Goal: Task Accomplishment & Management: Complete application form

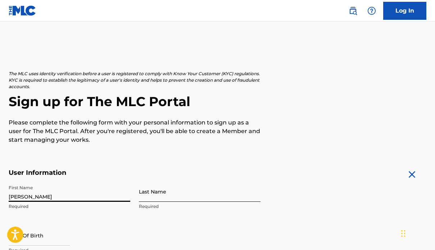
type input "[PERSON_NAME]"
click at [158, 197] on input "Last Name" at bounding box center [199, 191] width 121 height 20
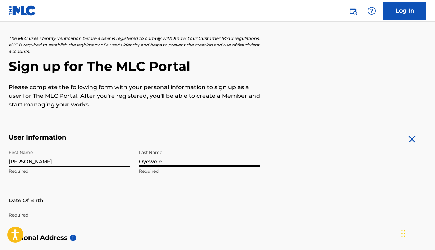
scroll to position [45, 0]
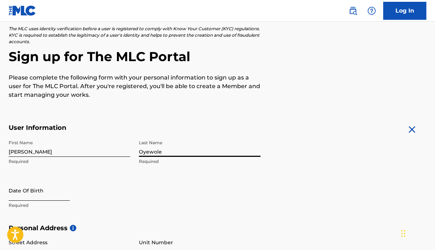
type input "Oyewole"
click at [37, 193] on input "text" at bounding box center [39, 190] width 61 height 20
select select "8"
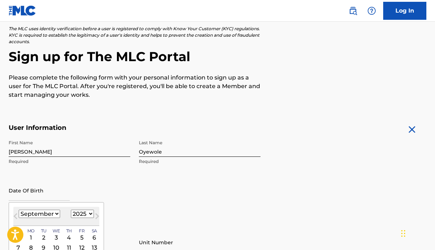
click at [85, 212] on select "1899 1900 1901 1902 1903 1904 1905 1906 1907 1908 1909 1910 1911 1912 1913 1914…" at bounding box center [82, 214] width 23 height 8
select select "1998"
click at [71, 210] on select "1899 1900 1901 1902 1903 1904 1905 1906 1907 1908 1909 1910 1911 1912 1913 1914…" at bounding box center [82, 214] width 23 height 8
click at [54, 215] on select "January February March April May June July August September October November De…" at bounding box center [39, 214] width 41 height 8
select select "0"
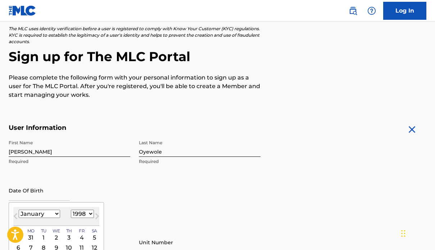
click at [19, 210] on select "January February March April May June July August September October November De…" at bounding box center [39, 214] width 41 height 8
click at [57, 246] on div "7" at bounding box center [56, 247] width 9 height 9
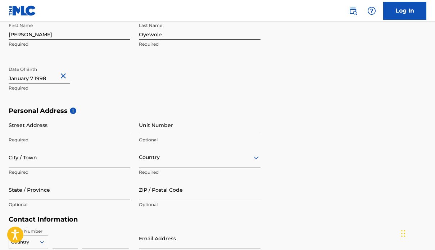
scroll to position [162, 0]
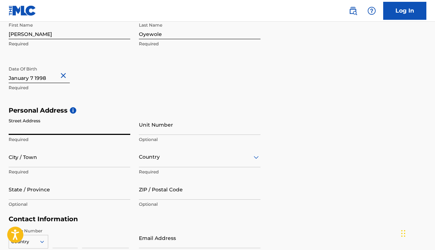
click at [32, 129] on input "Street Address" at bounding box center [69, 124] width 121 height 20
type input "!"
type input "[STREET_ADDRESS]"
click at [33, 160] on input "City / Town" at bounding box center [69, 157] width 121 height 20
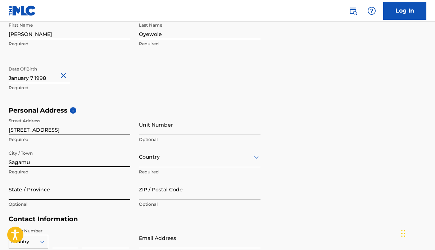
type input "Sagamu"
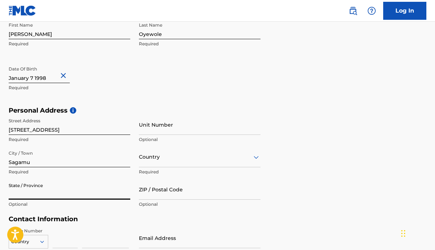
click at [17, 194] on input "State / Province" at bounding box center [69, 189] width 121 height 20
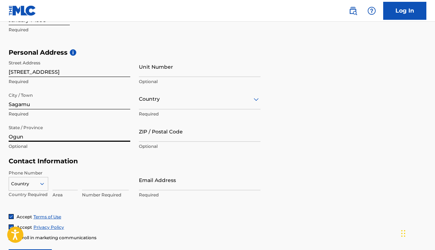
scroll to position [226, 0]
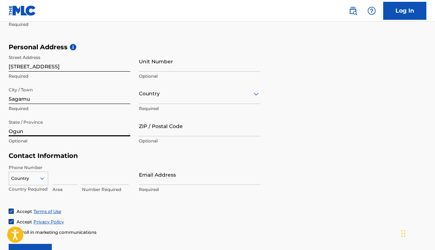
type input "Ogun"
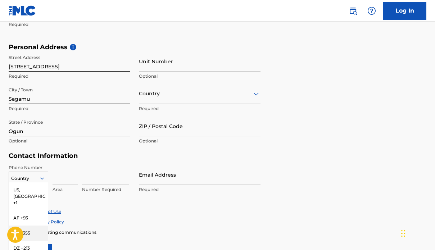
scroll to position [266, 0]
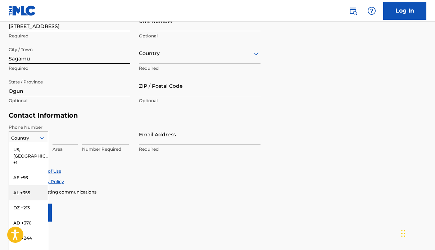
click at [43, 142] on div "AL +355, 3 of 216. 216 results available. Use Up and Down to choose options, pr…" at bounding box center [29, 136] width 40 height 11
type input "n"
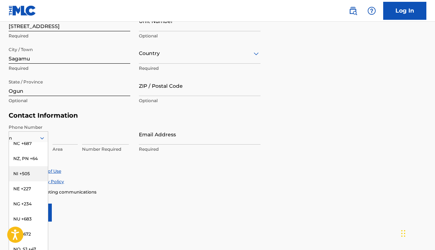
scroll to position [174, 0]
click at [24, 201] on div "NG +234" at bounding box center [28, 201] width 39 height 15
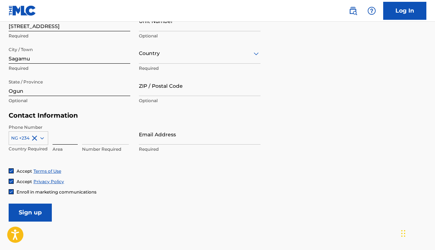
click at [63, 142] on input at bounding box center [64, 134] width 25 height 20
type input "234"
click at [92, 138] on input at bounding box center [105, 134] width 47 height 20
type input "8132317912"
click at [155, 138] on input "Email Address" at bounding box center [199, 134] width 121 height 20
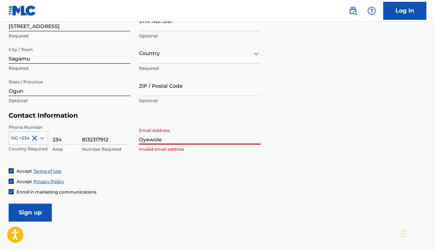
type input "[EMAIL_ADDRESS][DOMAIN_NAME]"
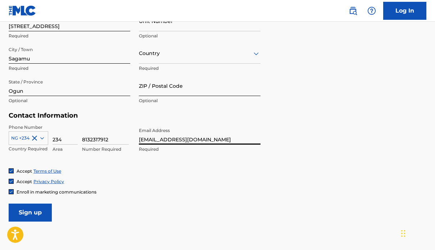
click at [176, 86] on input "ZIP / Postal Code" at bounding box center [199, 85] width 121 height 20
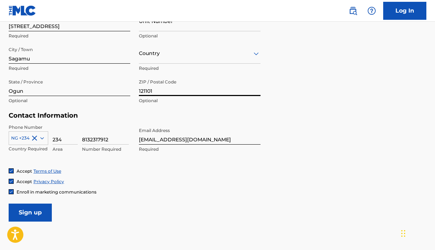
type input "121101"
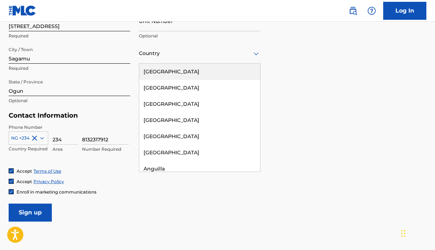
click at [160, 53] on div at bounding box center [199, 53] width 121 height 9
type input "nig"
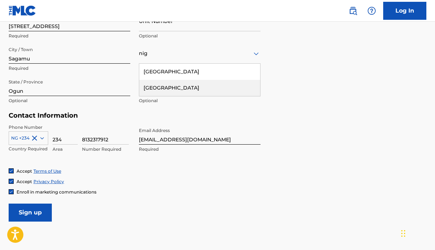
click at [146, 92] on div "[GEOGRAPHIC_DATA]" at bounding box center [199, 88] width 121 height 16
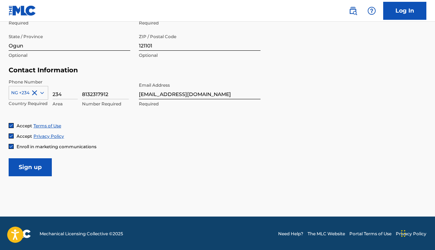
scroll to position [312, 0]
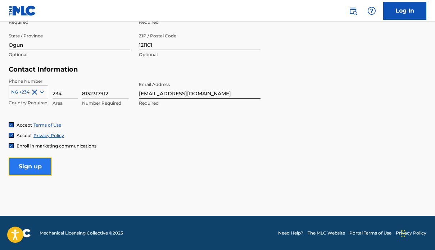
click at [43, 169] on input "Sign up" at bounding box center [30, 166] width 43 height 18
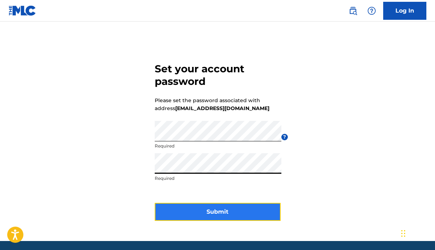
click at [220, 211] on button "Submit" at bounding box center [218, 212] width 126 height 18
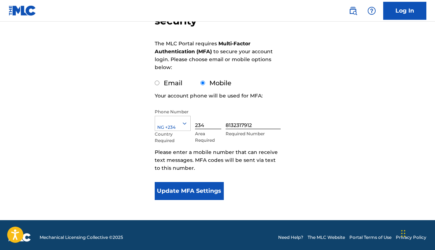
scroll to position [96, 0]
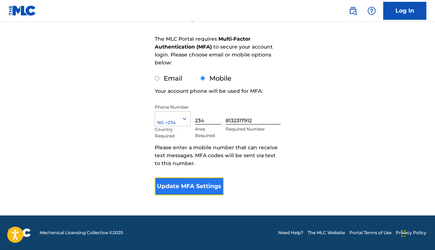
click at [203, 186] on button "Update MFA Settings" at bounding box center [189, 186] width 69 height 18
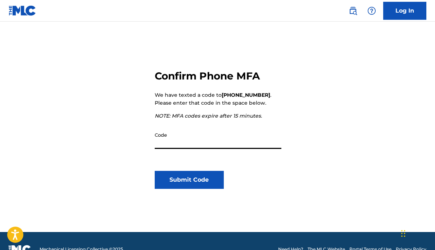
scroll to position [75, 0]
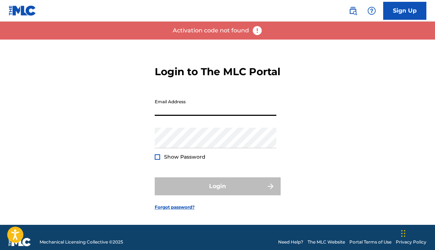
click at [181, 116] on input "Email Address" at bounding box center [215, 105] width 121 height 20
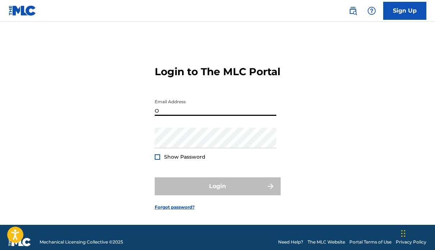
type input "[EMAIL_ADDRESS][DOMAIN_NAME]"
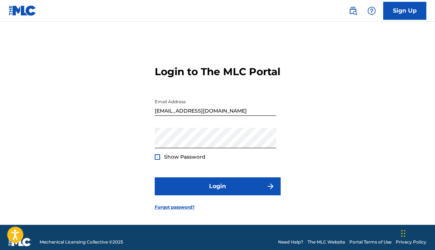
click at [156, 160] on div at bounding box center [157, 156] width 5 height 5
click at [156, 159] on img at bounding box center [157, 157] width 4 height 4
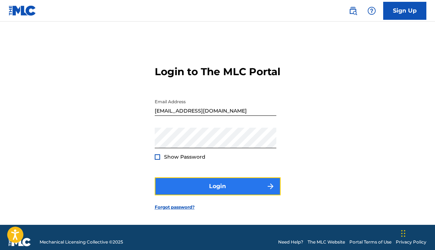
click at [214, 195] on button "Login" at bounding box center [218, 186] width 126 height 18
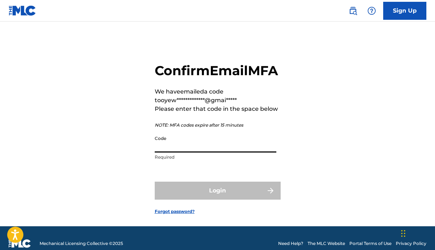
click at [187, 152] on input "Code" at bounding box center [215, 142] width 121 height 20
paste input "258937"
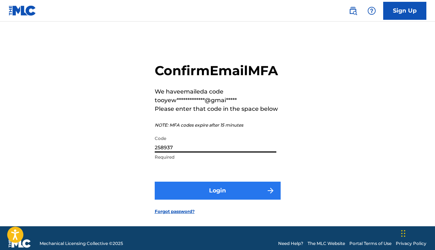
type input "258937"
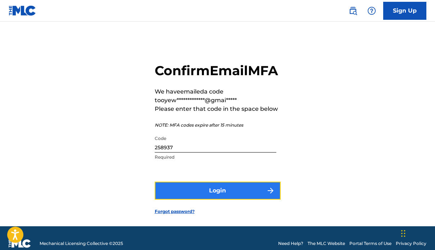
click at [213, 199] on button "Login" at bounding box center [218, 191] width 126 height 18
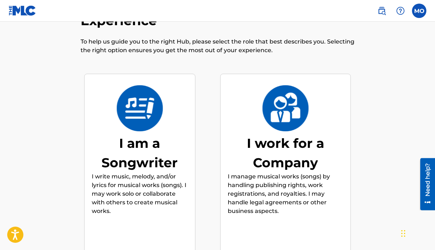
scroll to position [36, 0]
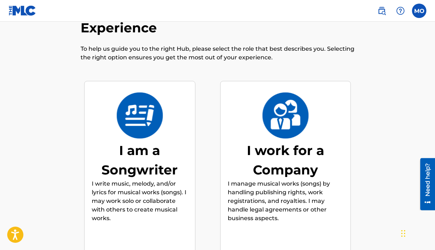
click at [139, 185] on p "I write music, melody, and/or lyrics for musical works (songs). I may work solo…" at bounding box center [140, 200] width 96 height 43
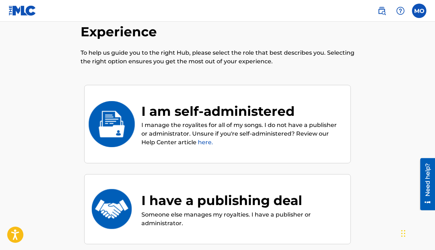
click at [198, 142] on link "here." at bounding box center [205, 142] width 15 height 7
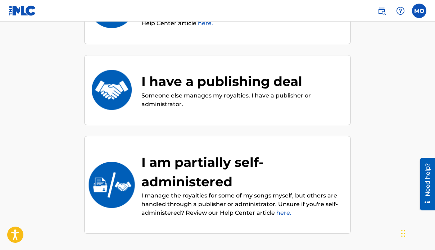
scroll to position [150, 0]
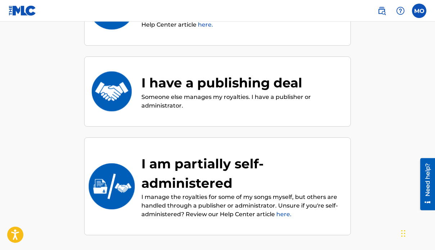
click at [214, 190] on div "I am partially self-administered" at bounding box center [242, 173] width 202 height 39
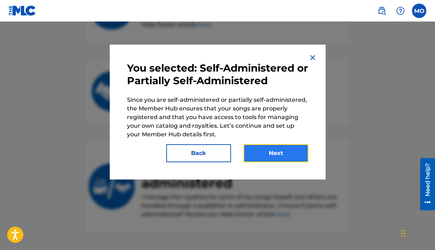
click at [276, 152] on button "Next" at bounding box center [275, 153] width 65 height 18
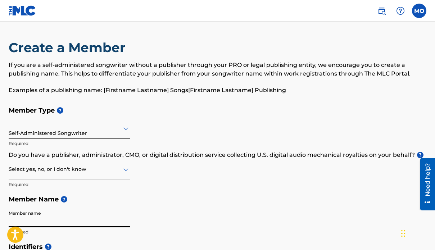
click at [46, 214] on input "Member name" at bounding box center [69, 217] width 121 height 20
type input "Distrokid"
click at [122, 169] on icon at bounding box center [125, 169] width 9 height 9
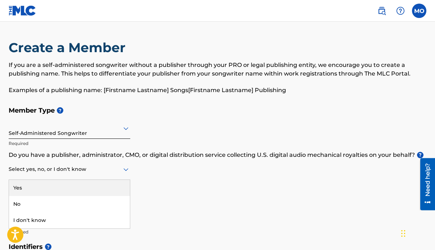
click at [32, 191] on div "Yes" at bounding box center [69, 188] width 121 height 16
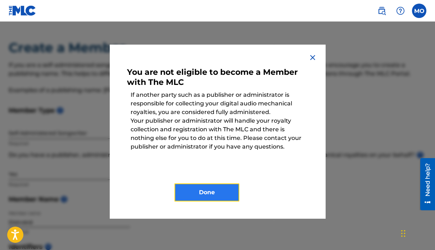
click at [196, 191] on button "Done" at bounding box center [206, 192] width 65 height 18
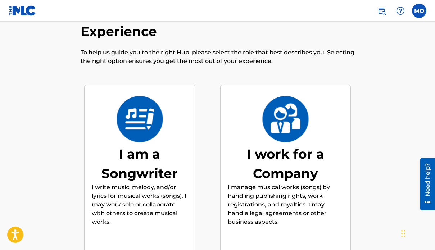
scroll to position [32, 0]
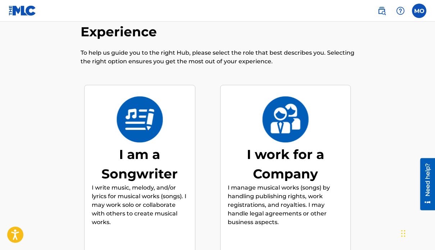
click at [155, 178] on div "I am a Songwriter" at bounding box center [140, 163] width 96 height 39
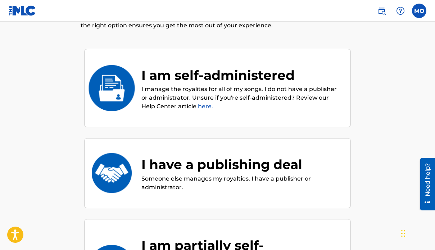
scroll to position [86, 0]
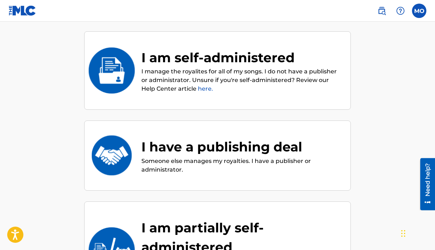
click at [186, 158] on p "Someone else manages my royalties. I have a publisher or administrator." at bounding box center [242, 165] width 202 height 17
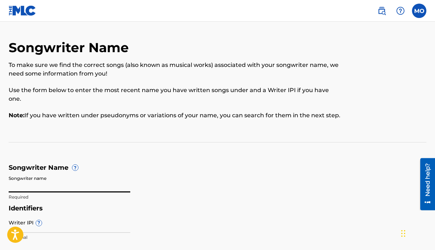
click at [26, 175] on input "Songwriter name" at bounding box center [69, 182] width 121 height 20
type input "Oyewole Michael (Micky Ricch)"
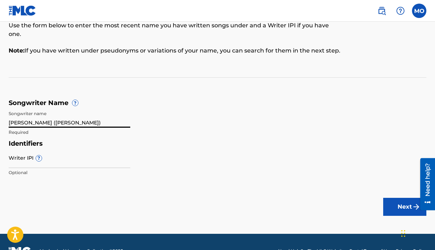
scroll to position [74, 0]
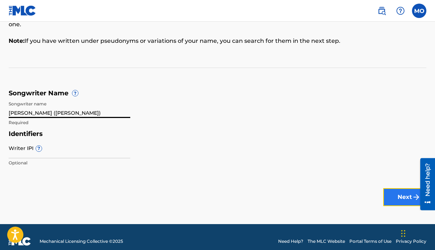
click at [391, 188] on button "Next" at bounding box center [404, 197] width 43 height 18
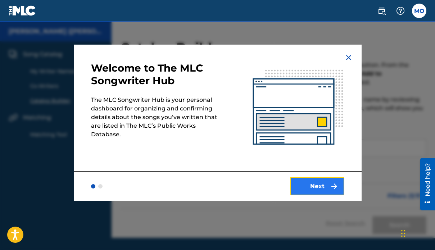
click at [319, 187] on button "Next" at bounding box center [317, 186] width 54 height 18
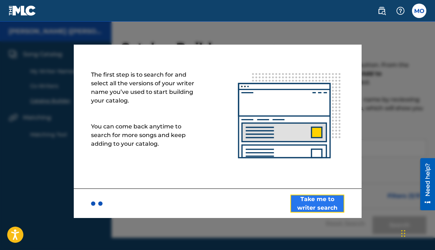
click at [319, 187] on div "The first step is to search for and select all the versions of your writer name…" at bounding box center [218, 131] width 288 height 173
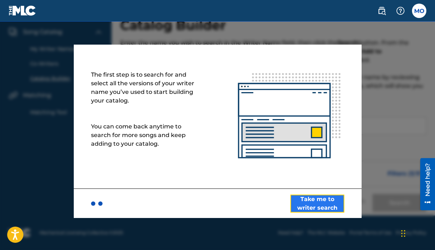
click at [304, 205] on button "Take me to writer search" at bounding box center [317, 203] width 54 height 18
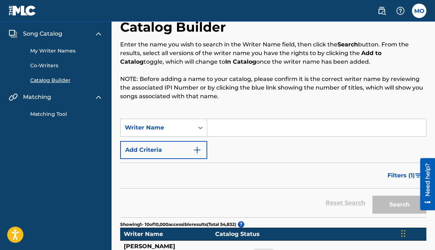
scroll to position [13, 0]
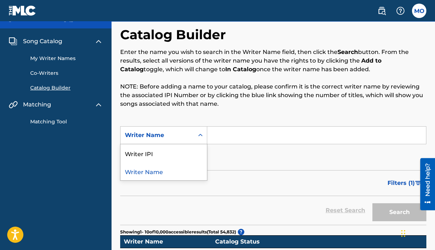
click at [201, 135] on icon "Search Form" at bounding box center [200, 135] width 4 height 3
click at [146, 172] on div "Writer Name" at bounding box center [163, 171] width 86 height 18
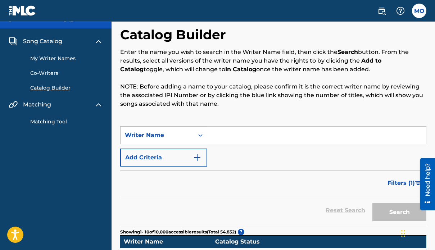
click at [194, 135] on div "Search Form" at bounding box center [200, 135] width 13 height 13
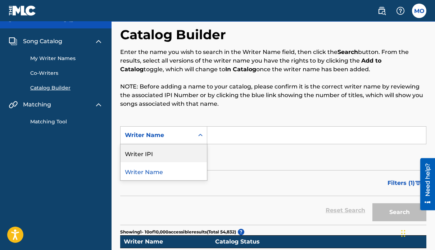
click at [198, 240] on td "Writer Name" at bounding box center [165, 241] width 91 height 13
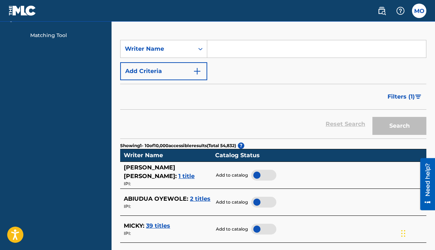
scroll to position [101, 0]
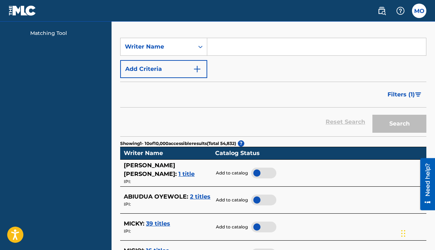
click at [392, 125] on div "Search" at bounding box center [397, 121] width 58 height 29
click at [337, 119] on div "Reset Search Search" at bounding box center [273, 121] width 306 height 29
click at [341, 122] on div "Reset Search Search" at bounding box center [273, 121] width 306 height 29
click at [218, 118] on div "Reset Search Search" at bounding box center [273, 121] width 306 height 29
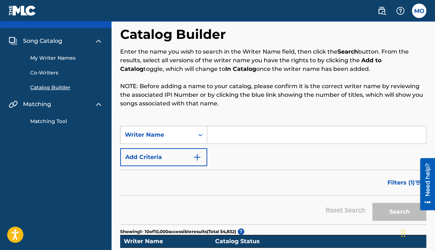
scroll to position [0, 0]
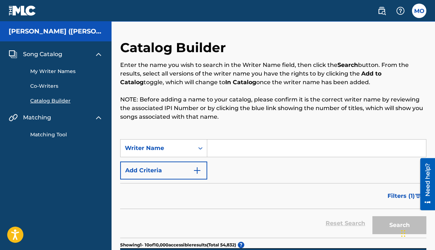
click at [221, 151] on input "Search Form" at bounding box center [316, 147] width 219 height 17
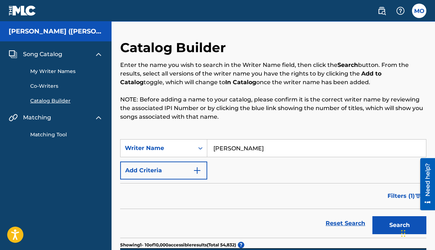
type input "Micky Ricch"
click at [372, 216] on button "Search" at bounding box center [399, 225] width 54 height 18
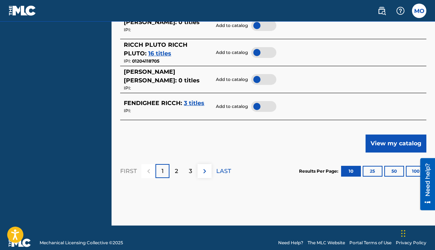
scroll to position [411, 0]
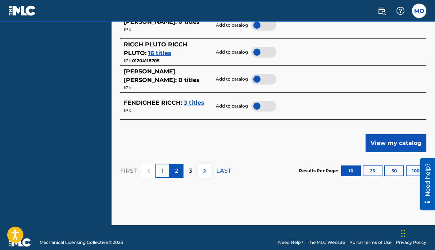
click at [176, 177] on div "2" at bounding box center [176, 171] width 14 height 14
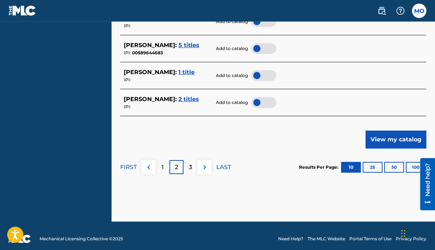
scroll to position [421, 0]
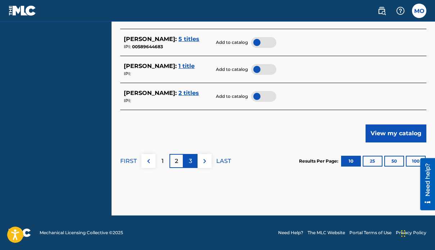
click at [190, 167] on div "3" at bounding box center [190, 161] width 14 height 14
click at [193, 162] on div "4" at bounding box center [190, 161] width 14 height 14
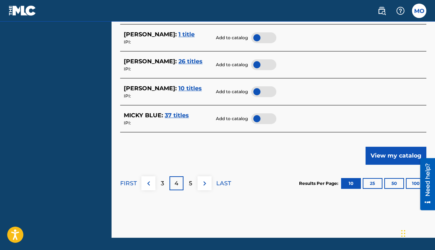
scroll to position [401, 0]
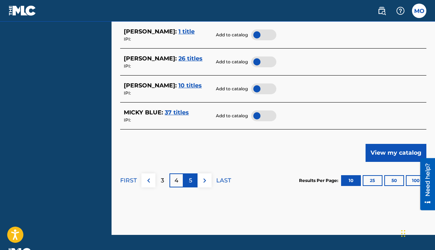
click at [189, 183] on p "5" at bounding box center [190, 180] width 3 height 9
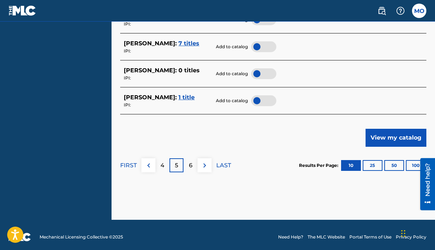
scroll to position [421, 0]
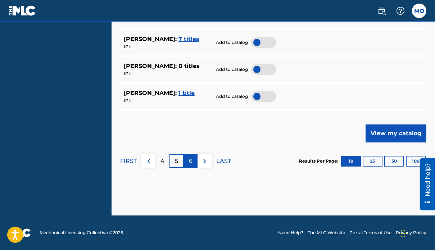
click at [186, 165] on div "6" at bounding box center [190, 161] width 14 height 14
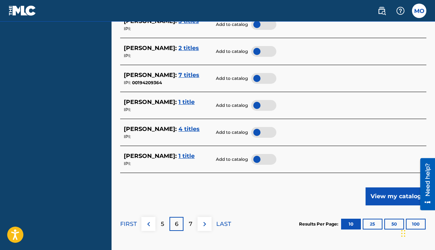
scroll to position [360, 0]
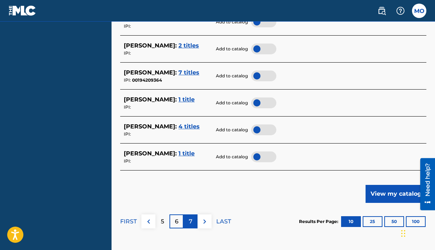
click at [192, 221] on p "7" at bounding box center [191, 221] width 4 height 9
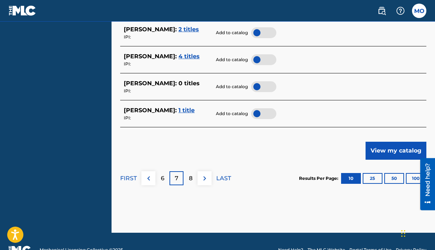
scroll to position [407, 0]
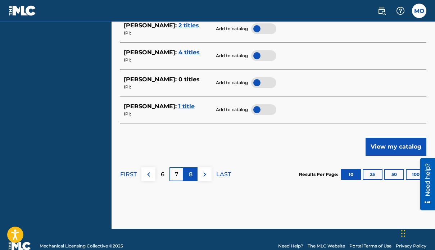
click at [192, 175] on div "8" at bounding box center [190, 174] width 14 height 14
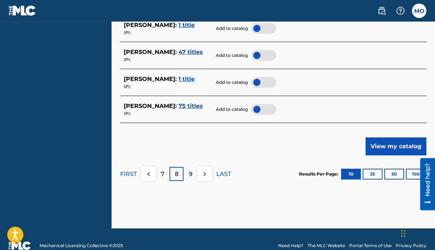
scroll to position [421, 0]
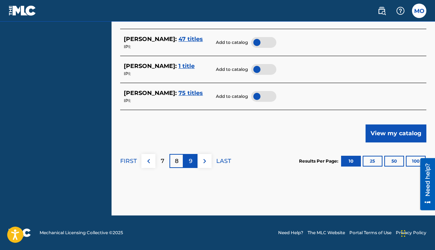
click at [190, 164] on p "9" at bounding box center [191, 161] width 4 height 9
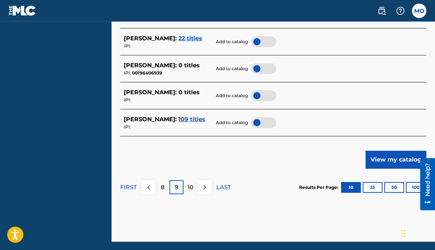
scroll to position [395, 0]
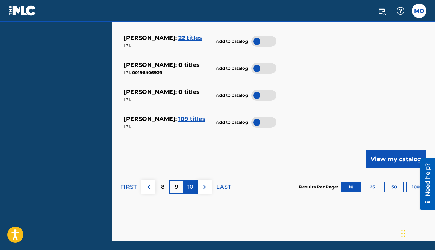
click at [191, 188] on p "10" at bounding box center [190, 187] width 6 height 9
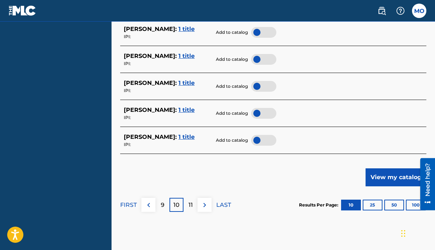
scroll to position [382, 0]
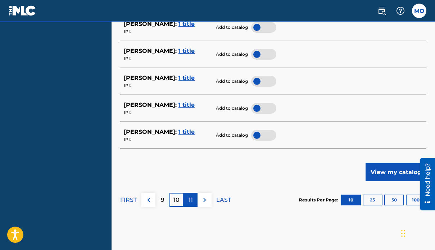
click at [189, 205] on div "11" at bounding box center [190, 200] width 14 height 14
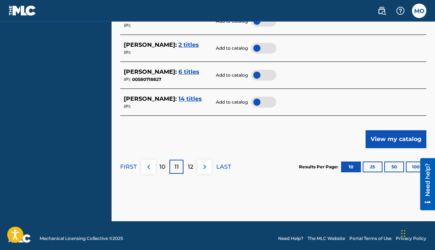
scroll to position [416, 0]
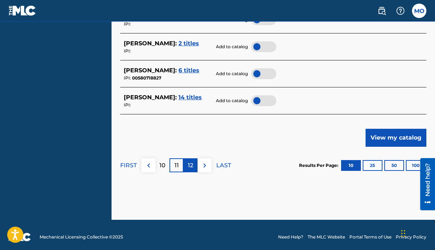
click at [189, 168] on p "12" at bounding box center [190, 165] width 5 height 9
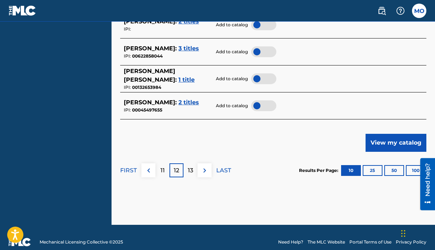
scroll to position [421, 0]
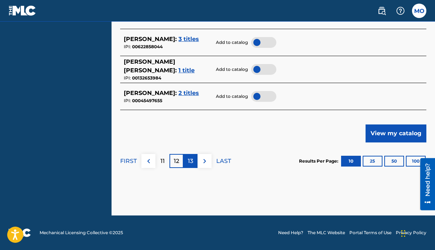
click at [189, 162] on p "13" at bounding box center [190, 161] width 5 height 9
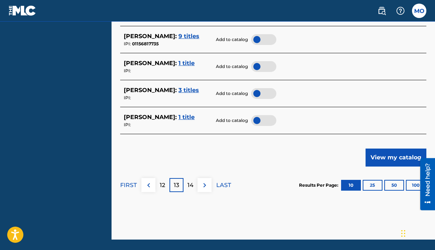
scroll to position [398, 0]
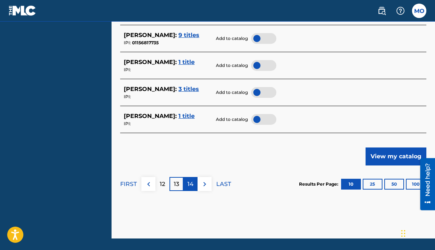
click at [183, 188] on div "14" at bounding box center [190, 184] width 14 height 14
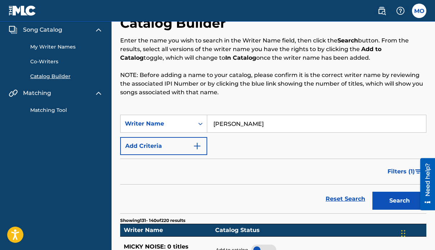
scroll to position [23, 0]
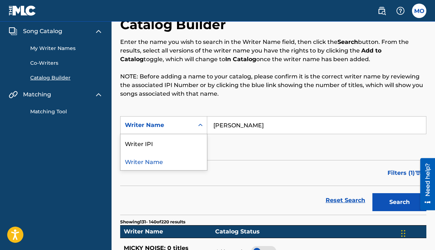
click at [198, 125] on icon "Search Form" at bounding box center [200, 124] width 7 height 7
click at [146, 143] on div "Writer IPI" at bounding box center [163, 143] width 86 height 18
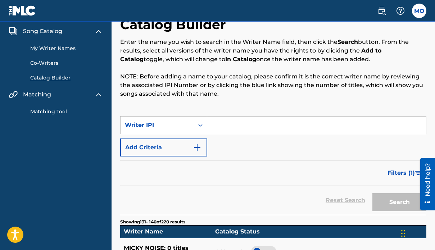
click at [221, 125] on input "Search Form" at bounding box center [316, 124] width 219 height 17
paste input "1313518973"
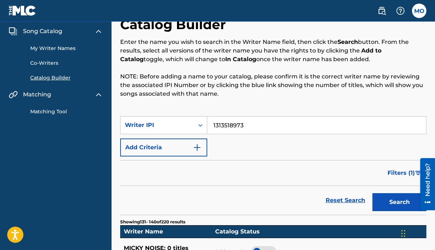
type input "1313518973"
click at [372, 193] on button "Search" at bounding box center [399, 202] width 54 height 18
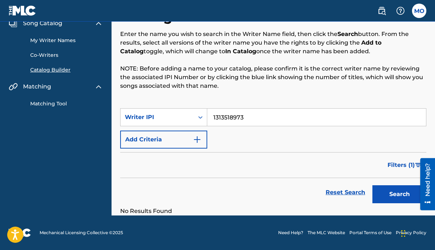
scroll to position [0, 0]
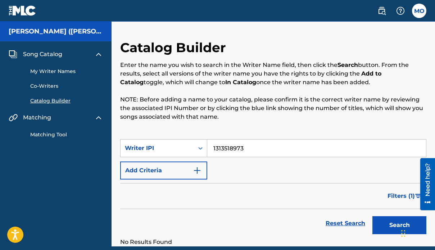
click at [81, 33] on h5 "Oyewole Michael (Micky Ricch)" at bounding box center [56, 31] width 94 height 8
click at [54, 73] on link "My Writer Names" at bounding box center [66, 72] width 73 height 8
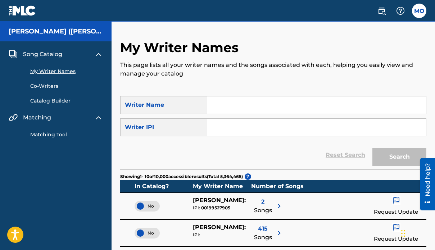
click at [96, 54] on img at bounding box center [98, 54] width 9 height 9
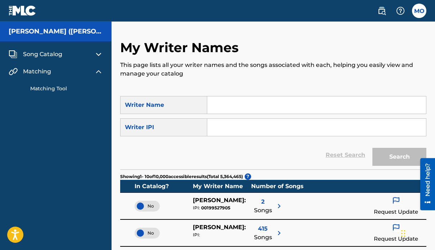
click at [62, 55] on span "Song Catalog" at bounding box center [42, 54] width 39 height 9
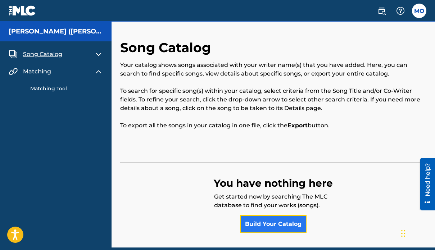
click at [272, 230] on link "Build Your Catalog" at bounding box center [273, 224] width 66 height 18
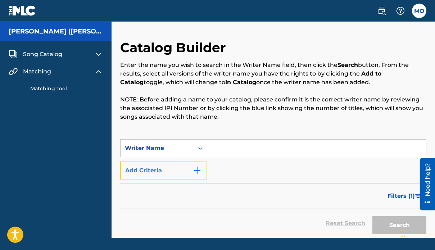
click at [202, 173] on button "Add Criteria" at bounding box center [163, 170] width 87 height 18
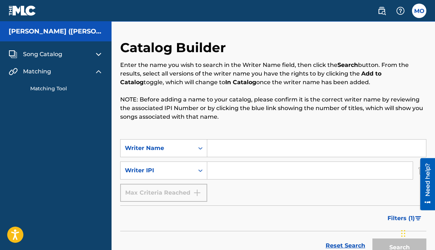
click at [232, 150] on input "Search Form" at bounding box center [316, 147] width 219 height 17
click at [233, 147] on input "Micky Ricch" at bounding box center [316, 147] width 219 height 17
type input "MickyRicch"
click at [236, 174] on input "Search Form" at bounding box center [309, 170] width 205 height 17
paste input "1313518973"
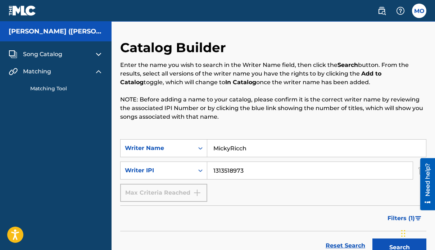
type input "1313518973"
click at [372, 238] on button "Search" at bounding box center [399, 247] width 54 height 18
click at [98, 55] on img at bounding box center [98, 54] width 9 height 9
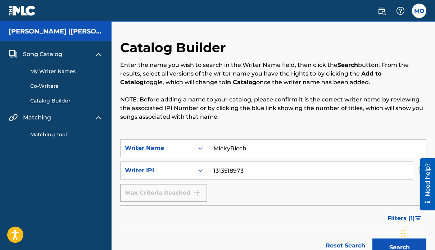
click at [53, 136] on link "Matching Tool" at bounding box center [66, 135] width 73 height 8
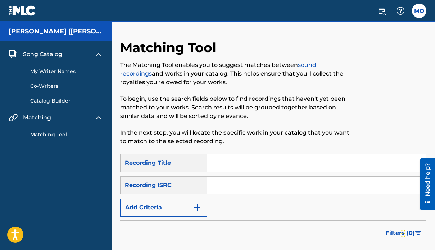
click at [58, 31] on h5 "Oyewole Michael (Micky Ricch)" at bounding box center [56, 31] width 94 height 8
click at [419, 14] on label at bounding box center [419, 11] width 14 height 14
click at [419, 11] on input "MO Michael Oyewole oyewolemichael995@gmail.com Notification Preferences Profile…" at bounding box center [419, 11] width 0 height 0
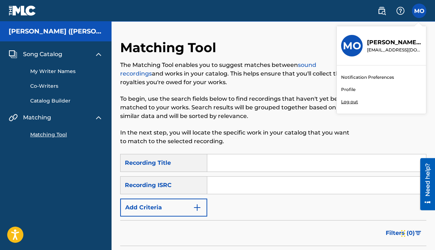
click at [350, 89] on link "Profile" at bounding box center [348, 89] width 14 height 6
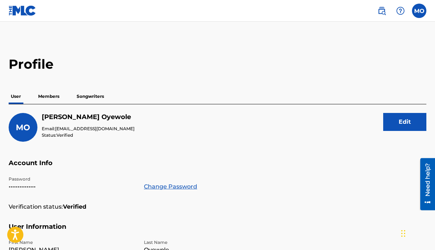
click at [54, 97] on p "Members" at bounding box center [49, 96] width 26 height 15
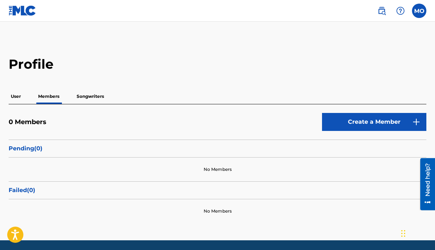
click at [92, 97] on p "Songwriters" at bounding box center [90, 96] width 32 height 15
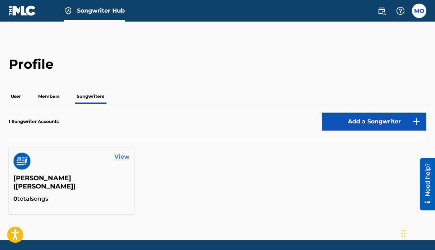
click at [124, 158] on link "View" at bounding box center [121, 156] width 15 height 9
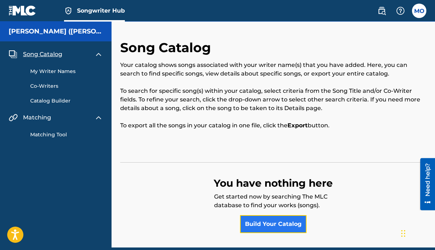
click at [269, 220] on link "Build Your Catalog" at bounding box center [273, 224] width 66 height 18
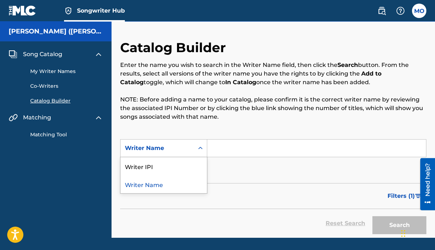
click at [201, 151] on icon "Search Form" at bounding box center [200, 147] width 7 height 7
click at [228, 147] on input "Search Form" at bounding box center [316, 147] width 219 height 17
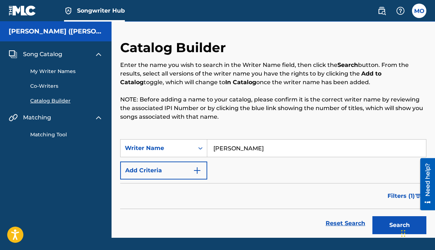
click at [225, 148] on input "Micky Ricch" at bounding box center [316, 147] width 219 height 17
click at [244, 146] on input "MICKY Ricch" at bounding box center [316, 147] width 219 height 17
type input "MICKY RICCH"
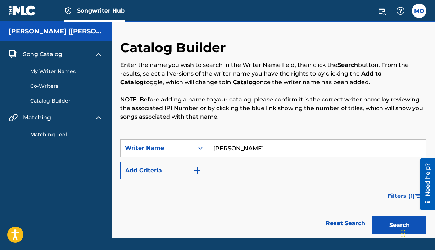
click at [372, 216] on button "Search" at bounding box center [399, 225] width 54 height 18
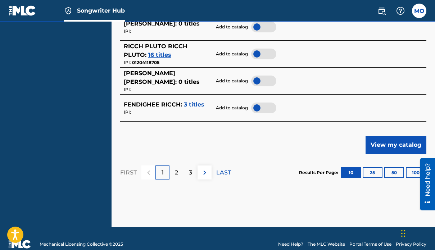
scroll to position [410, 0]
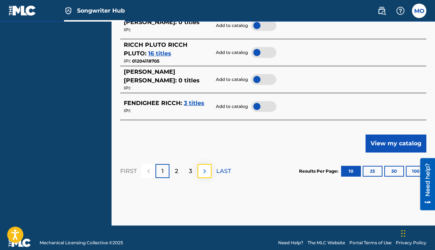
click at [200, 172] on img at bounding box center [204, 171] width 9 height 9
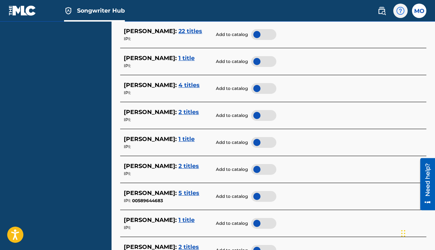
scroll to position [251, 0]
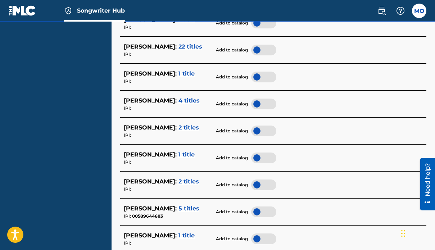
click at [414, 17] on div "MO MO Michael Oyewole oyewolemichael995@gmail.com Notification Preferences Prof…" at bounding box center [398, 11] width 56 height 14
click at [415, 14] on label at bounding box center [419, 11] width 14 height 14
click at [419, 11] on input "MO Michael Oyewole oyewolemichael995@gmail.com Notification Preferences Profile…" at bounding box center [419, 11] width 0 height 0
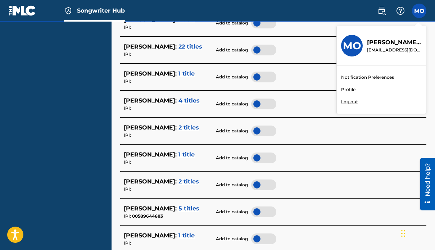
click at [354, 89] on link "Profile" at bounding box center [348, 89] width 14 height 6
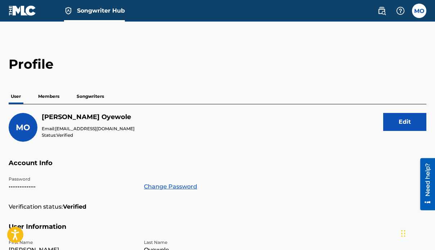
click at [90, 97] on p "Songwriters" at bounding box center [90, 96] width 32 height 15
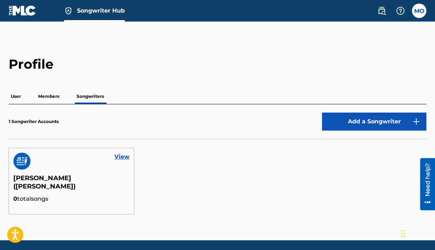
click at [52, 97] on p "Members" at bounding box center [49, 96] width 26 height 15
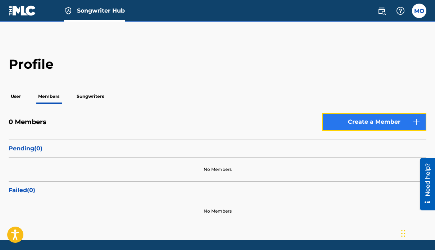
click at [359, 123] on link "Create a Member" at bounding box center [374, 122] width 104 height 18
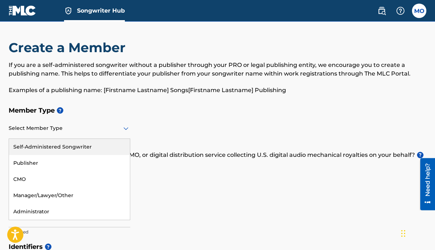
click at [124, 133] on div "Select Member Type" at bounding box center [69, 128] width 121 height 20
click at [187, 119] on div "Member Type ? Self-Administered Songwriter, 1 of 5. 5 results available. Use Up…" at bounding box center [217, 171] width 417 height 136
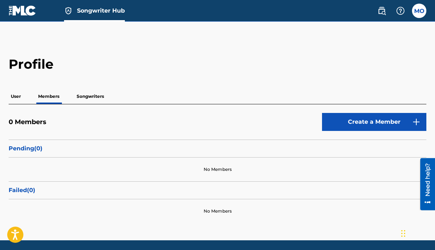
click at [92, 95] on p "Songwriters" at bounding box center [90, 96] width 32 height 15
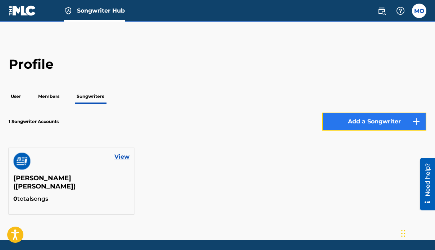
click at [353, 124] on button "Add a Songwriter" at bounding box center [374, 121] width 104 height 18
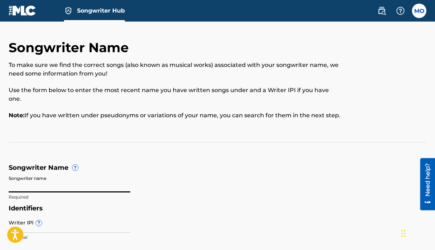
click at [31, 175] on input "Songwriter name" at bounding box center [69, 182] width 121 height 20
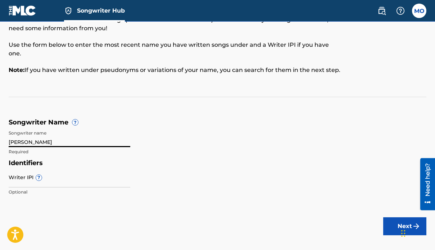
scroll to position [68, 0]
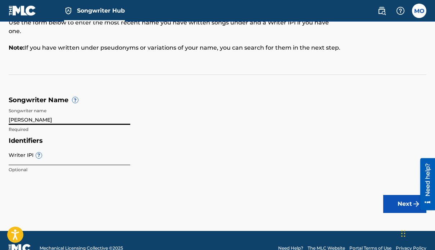
type input "MICKY RICCH"
click at [17, 147] on input "Writer IPI ?" at bounding box center [69, 154] width 121 height 20
paste input "1313518973"
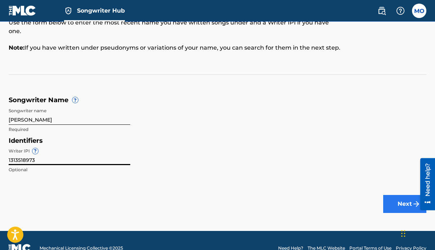
type input "1313518973"
click at [402, 202] on button "Next" at bounding box center [404, 204] width 43 height 18
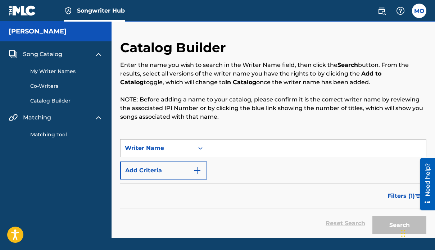
click at [53, 70] on link "My Writer Names" at bounding box center [66, 72] width 73 height 8
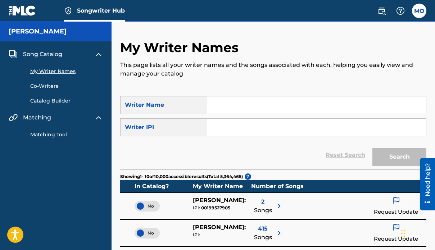
click at [261, 105] on input "Search Form" at bounding box center [316, 104] width 219 height 17
type input "MICKY RICCH"
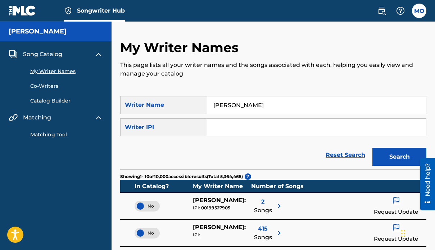
click at [283, 125] on input "Search Form" at bounding box center [316, 127] width 219 height 17
type input "1313518973"
click at [413, 155] on button "Search" at bounding box center [399, 157] width 54 height 18
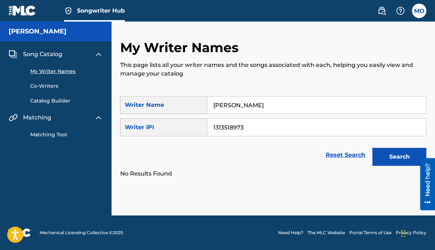
click at [42, 32] on h5 "MICKY RICCH" at bounding box center [38, 31] width 58 height 8
click at [97, 12] on span "Songwriter Hub" at bounding box center [101, 10] width 48 height 8
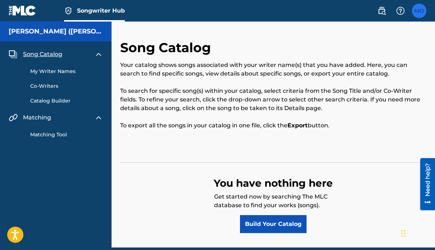
click at [422, 13] on label at bounding box center [419, 11] width 14 height 14
click at [419, 11] on input "MO Michael Oyewole oyewolemichael995@gmail.com Notification Preferences Profile…" at bounding box center [419, 11] width 0 height 0
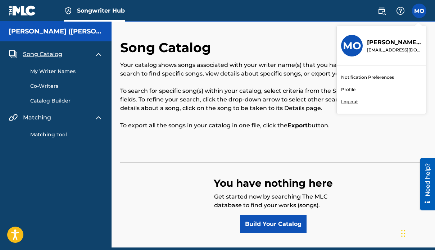
click at [349, 89] on link "Profile" at bounding box center [348, 89] width 14 height 6
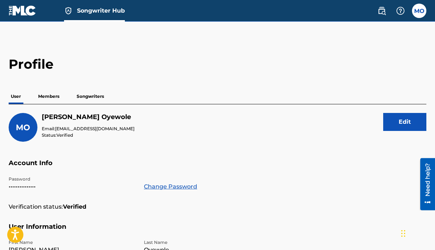
click at [95, 97] on p "Songwriters" at bounding box center [90, 96] width 32 height 15
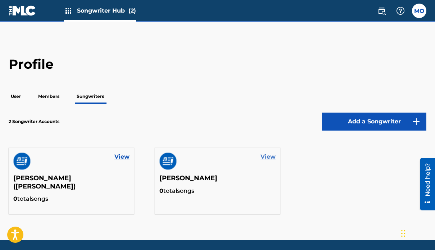
click at [264, 157] on link "View" at bounding box center [267, 156] width 15 height 9
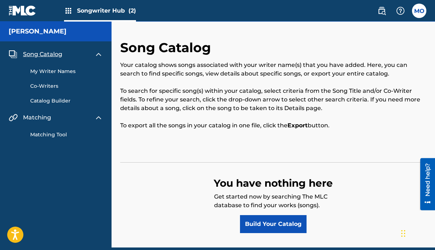
click at [300, 125] on strong "Export" at bounding box center [297, 125] width 20 height 7
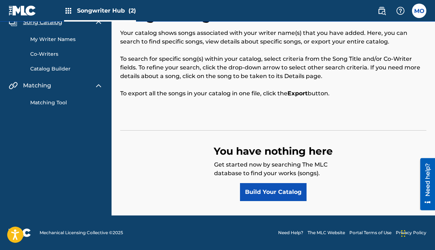
click at [294, 94] on strong "Export" at bounding box center [297, 93] width 20 height 7
click at [303, 132] on div "You have nothing here Get started now by searching The MLC database to find you…" at bounding box center [273, 165] width 306 height 71
click at [290, 189] on link "Build Your Catalog" at bounding box center [273, 192] width 66 height 18
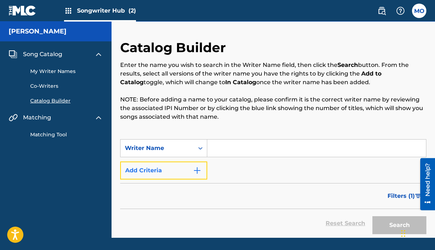
click at [191, 167] on button "Add Criteria" at bounding box center [163, 170] width 87 height 18
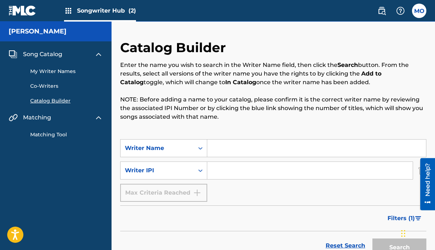
click at [187, 194] on div "Max Criteria Reached" at bounding box center [163, 193] width 87 height 18
click at [202, 171] on icon "Search Form" at bounding box center [200, 170] width 7 height 7
click at [224, 170] on input "Search Form" at bounding box center [309, 170] width 205 height 17
type input "1313518973"
click at [248, 150] on input "Search Form" at bounding box center [316, 147] width 219 height 17
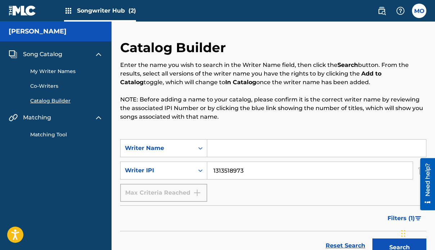
type input "MICKY RICCH"
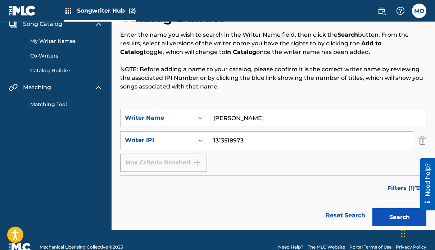
scroll to position [45, 0]
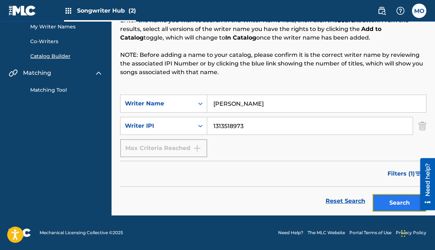
click at [394, 203] on button "Search" at bounding box center [399, 203] width 54 height 18
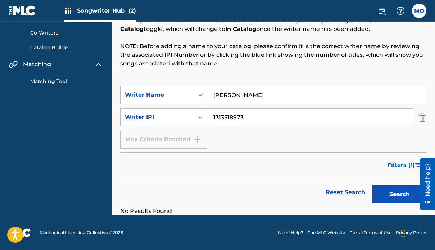
scroll to position [53, 0]
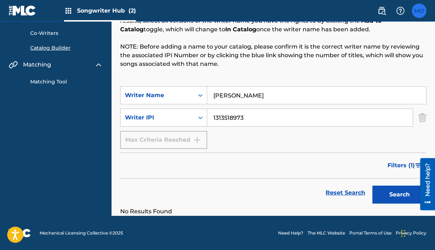
click at [414, 13] on label at bounding box center [419, 11] width 14 height 14
click at [419, 11] on input "MO Michael Oyewole oyewolemichael995@gmail.com Notification Preferences Profile…" at bounding box center [419, 11] width 0 height 0
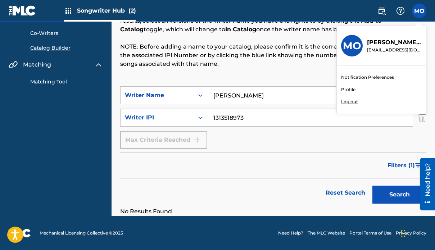
click at [352, 104] on p "Log out" at bounding box center [349, 101] width 17 height 6
click at [419, 11] on input "MO Michael Oyewole oyewolemichael995@gmail.com Notification Preferences Profile…" at bounding box center [419, 11] width 0 height 0
